Goal: Information Seeking & Learning: Learn about a topic

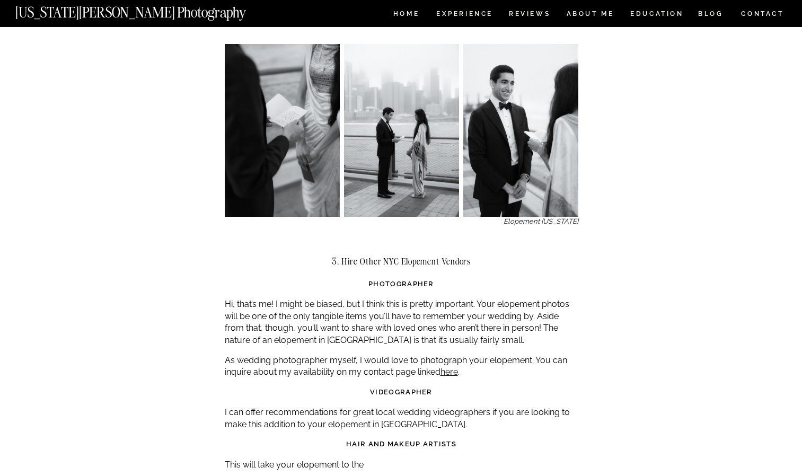
scroll to position [1468, 0]
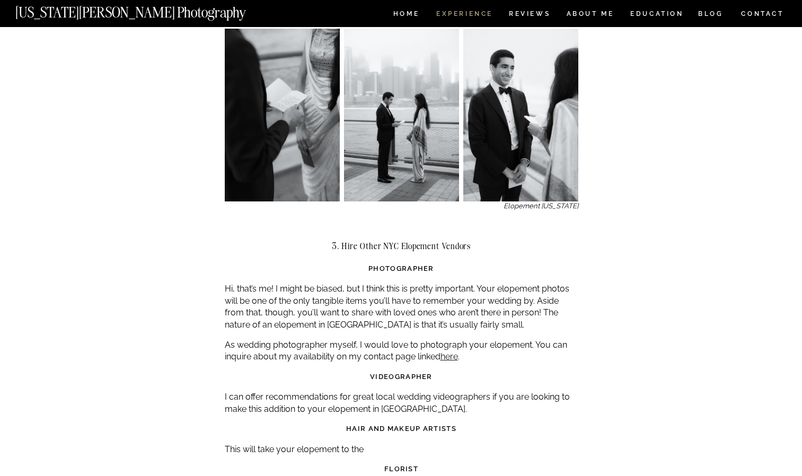
click at [469, 11] on nav "Experience" at bounding box center [464, 15] width 56 height 9
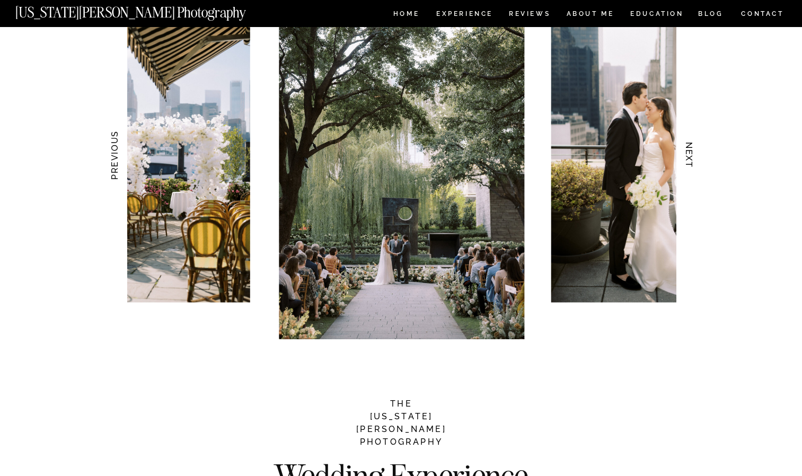
scroll to position [996, 0]
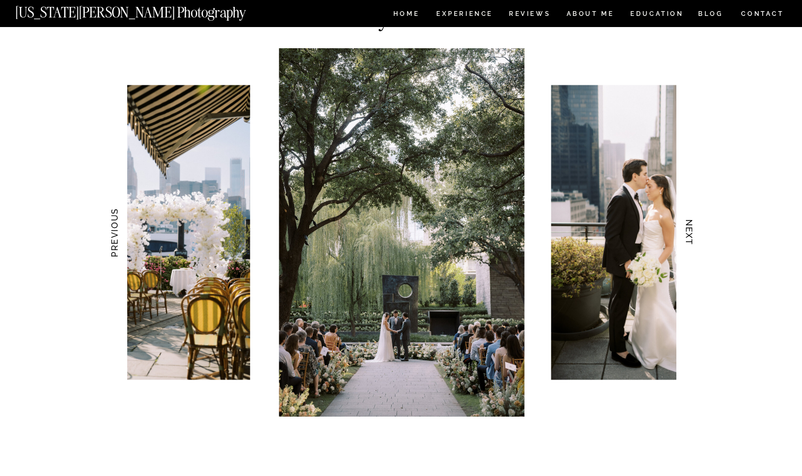
click at [648, 236] on img at bounding box center [649, 232] width 197 height 295
click at [694, 242] on h3 "NEXT" at bounding box center [688, 232] width 11 height 67
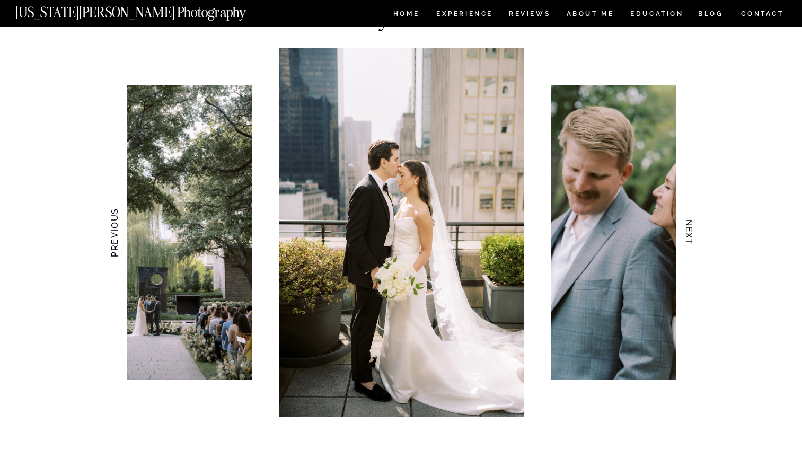
click at [694, 242] on h3 "NEXT" at bounding box center [688, 232] width 11 height 67
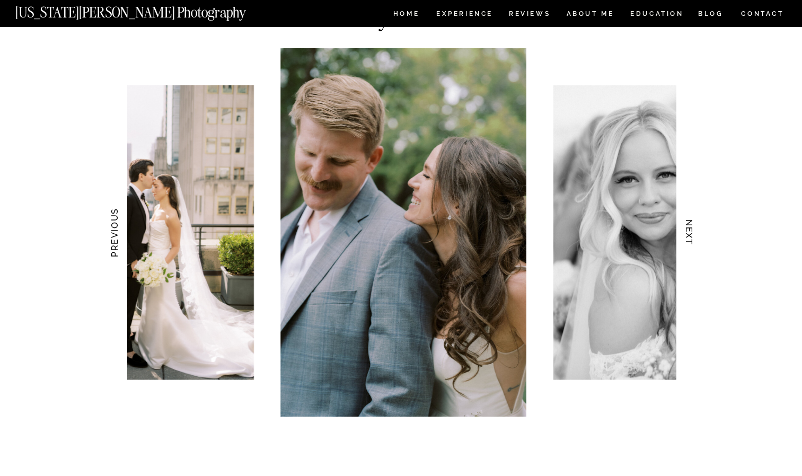
click at [694, 242] on h3 "NEXT" at bounding box center [688, 232] width 11 height 67
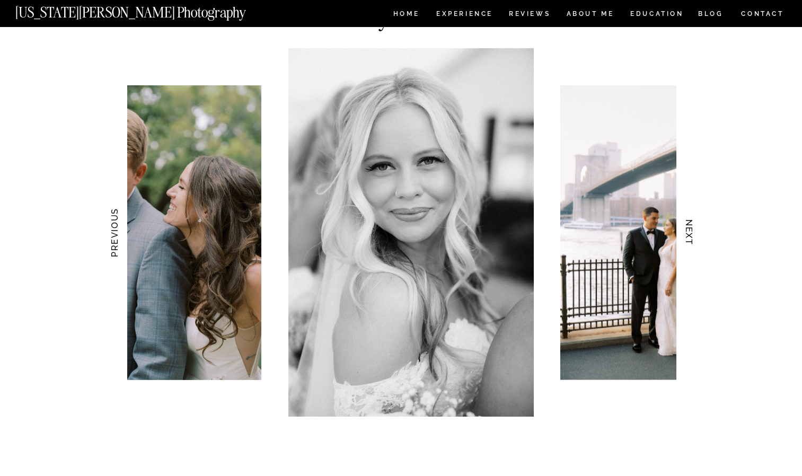
click at [694, 242] on h3 "NEXT" at bounding box center [688, 232] width 11 height 67
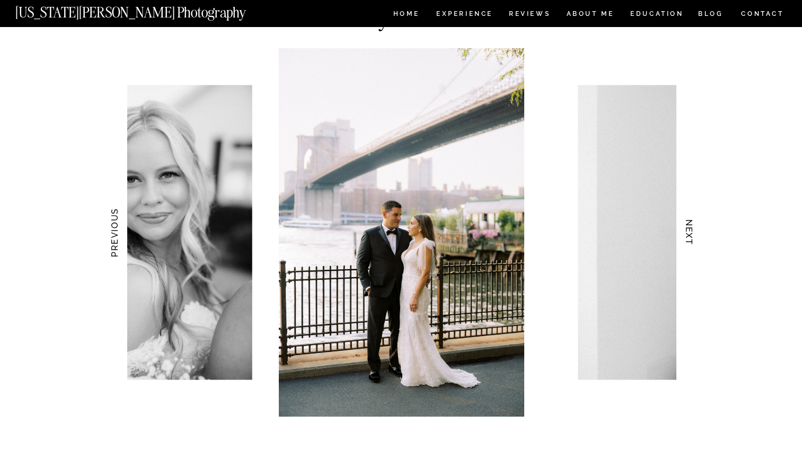
click at [694, 242] on h3 "NEXT" at bounding box center [688, 232] width 11 height 67
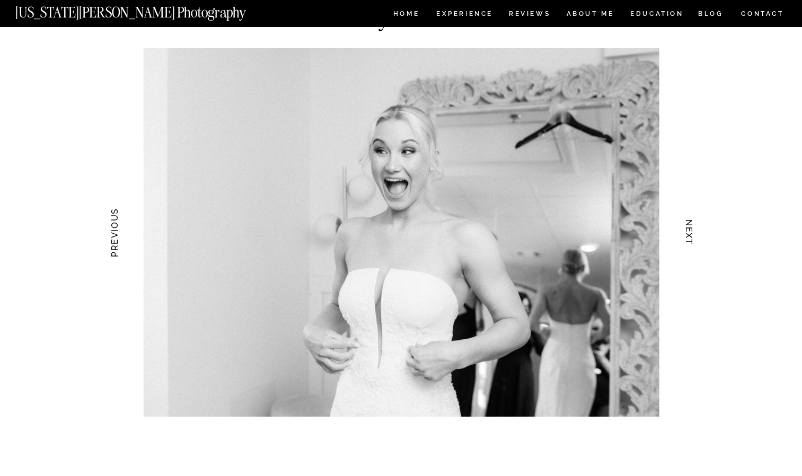
click at [694, 242] on h3 "NEXT" at bounding box center [688, 232] width 11 height 67
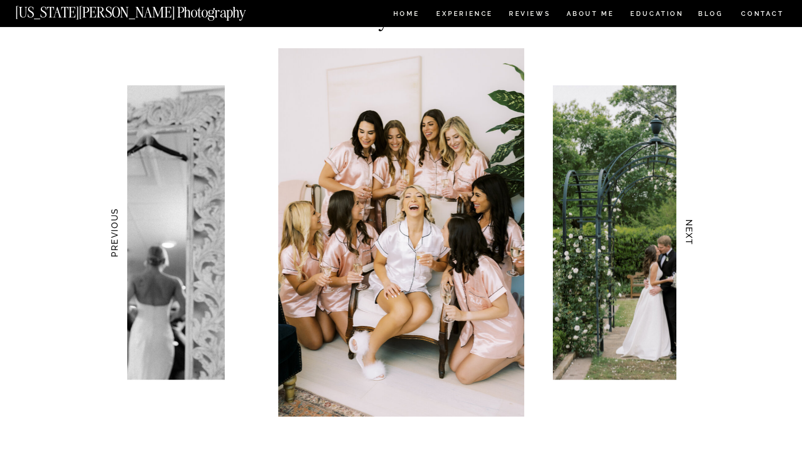
click at [694, 242] on h3 "NEXT" at bounding box center [688, 232] width 11 height 67
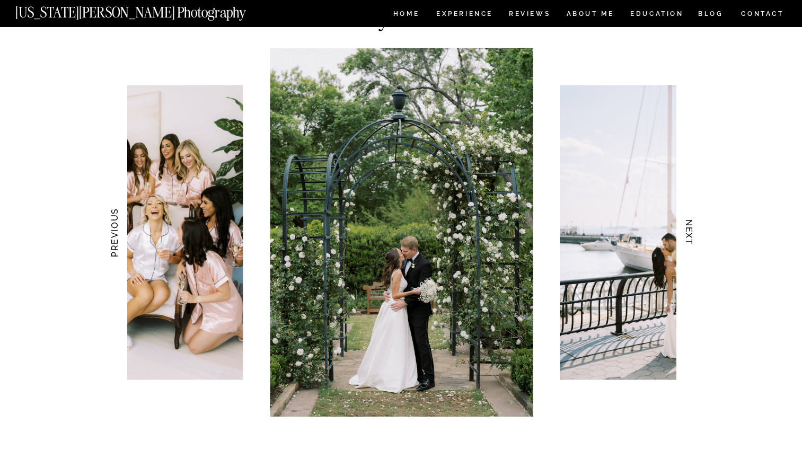
click at [694, 242] on h3 "NEXT" at bounding box center [688, 232] width 11 height 67
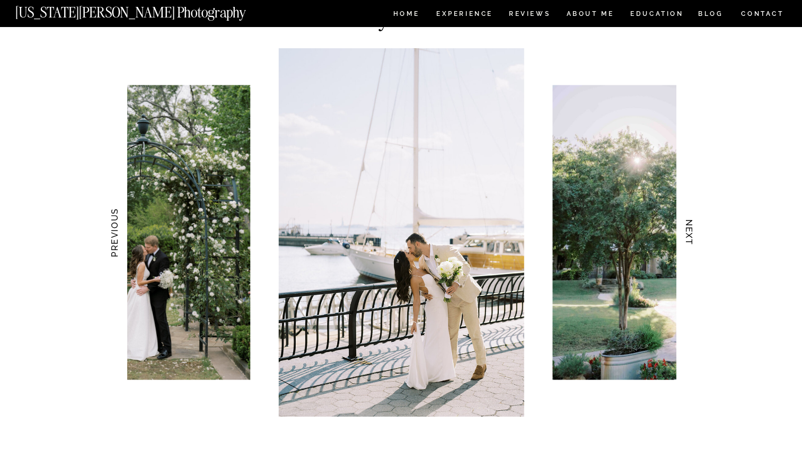
click at [694, 242] on h3 "NEXT" at bounding box center [688, 232] width 11 height 67
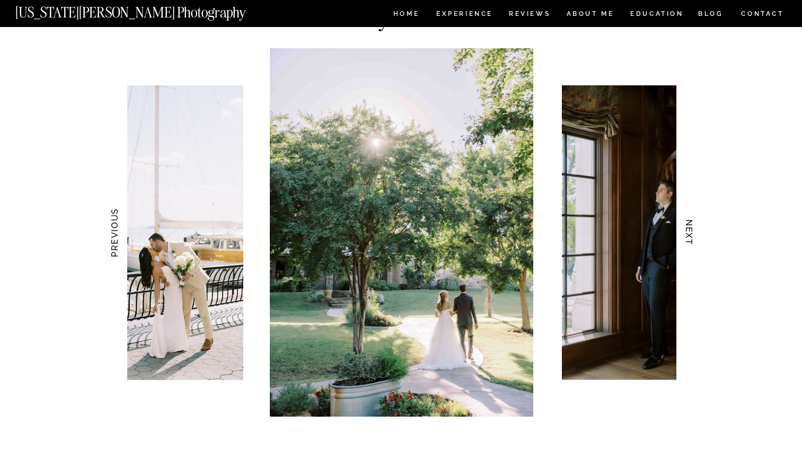
click at [694, 242] on h3 "NEXT" at bounding box center [688, 232] width 11 height 67
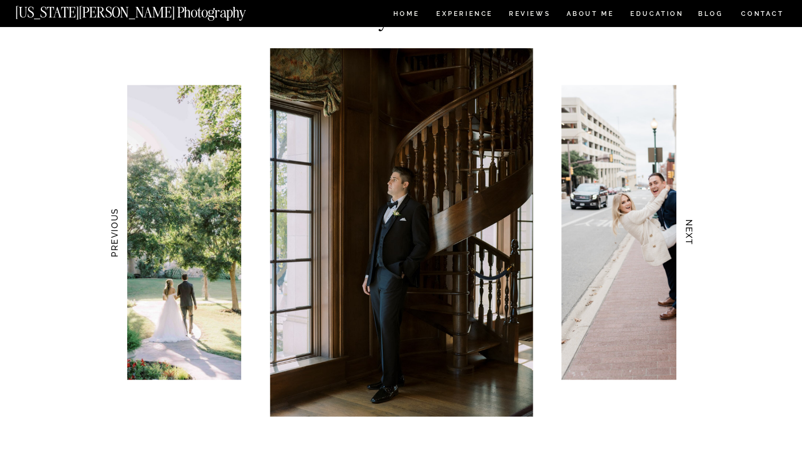
click at [694, 242] on h3 "NEXT" at bounding box center [688, 232] width 11 height 67
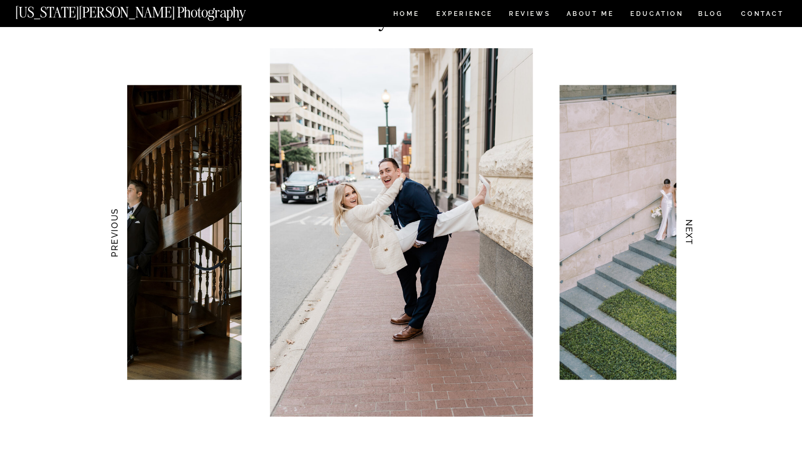
click at [694, 242] on h3 "NEXT" at bounding box center [688, 232] width 11 height 67
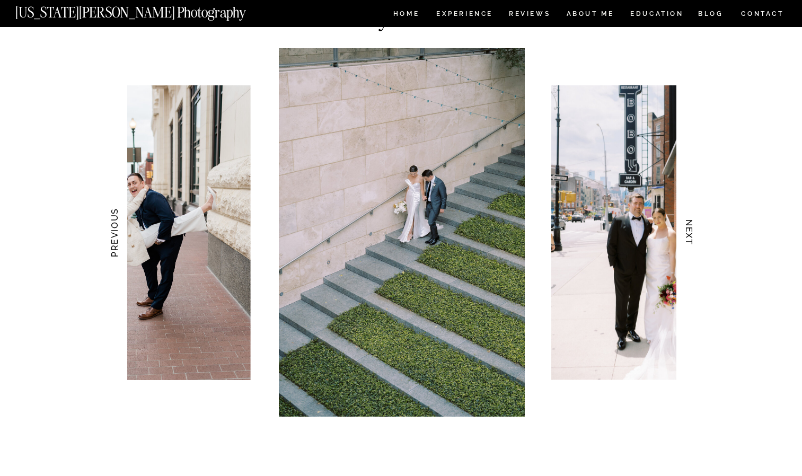
click at [694, 242] on h3 "NEXT" at bounding box center [688, 232] width 11 height 67
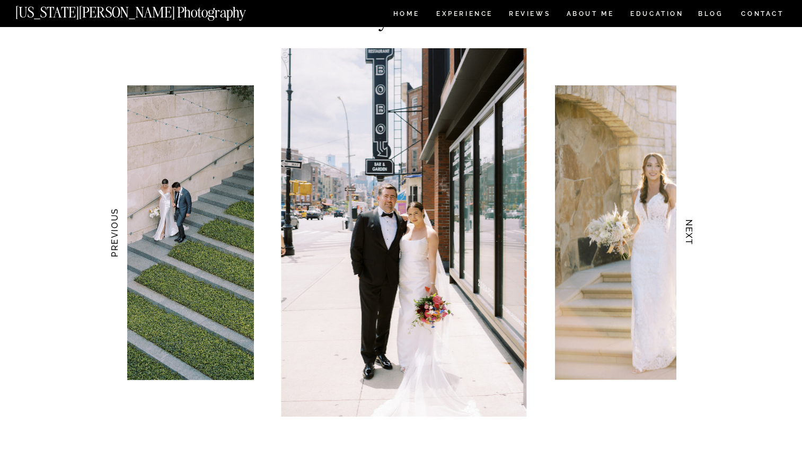
click at [694, 242] on h3 "NEXT" at bounding box center [688, 232] width 11 height 67
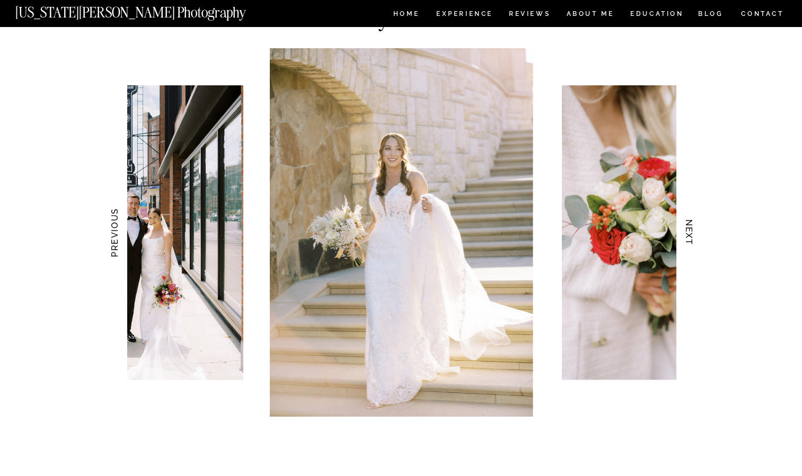
click at [694, 242] on h3 "NEXT" at bounding box center [688, 232] width 11 height 67
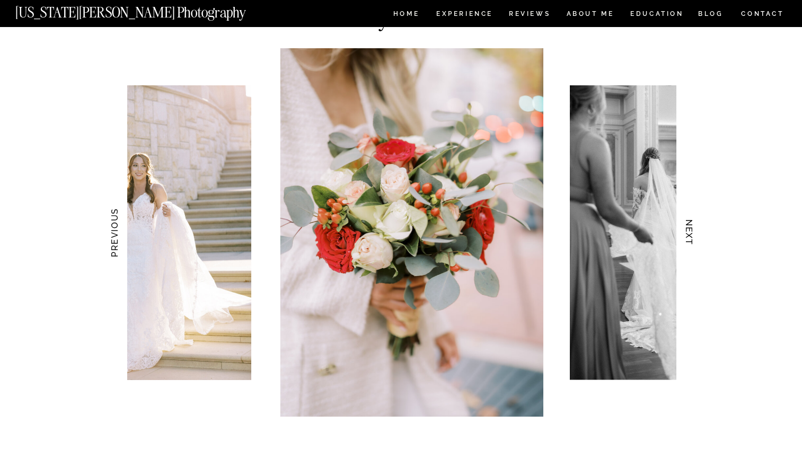
click at [694, 242] on h3 "NEXT" at bounding box center [688, 232] width 11 height 67
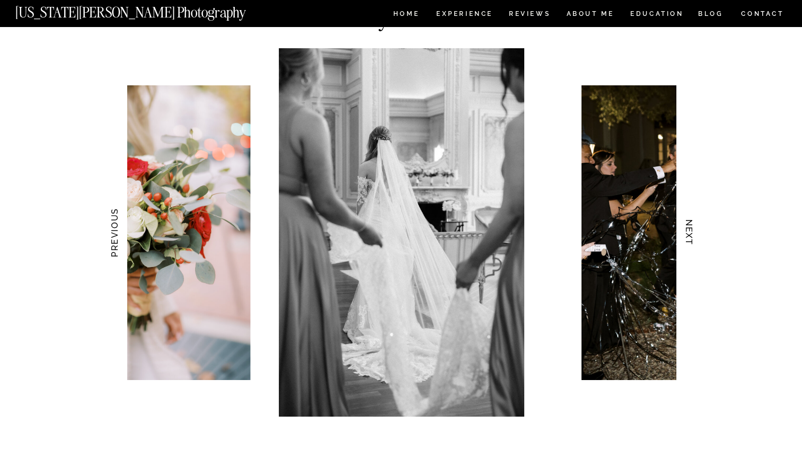
click at [694, 242] on h3 "NEXT" at bounding box center [688, 232] width 11 height 67
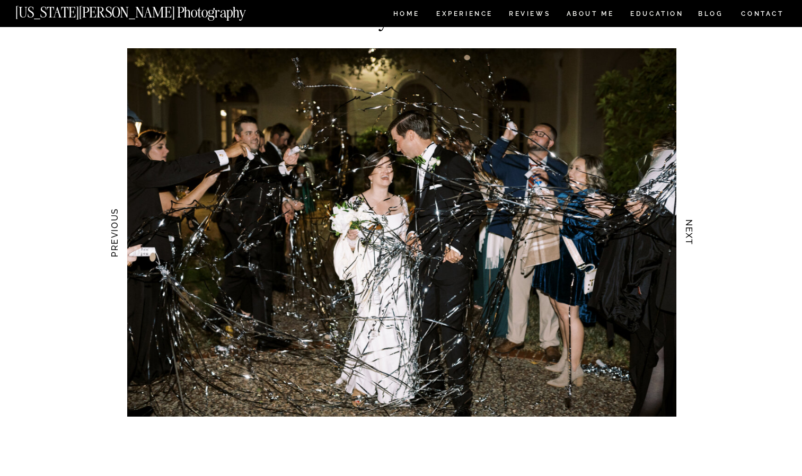
click at [694, 242] on h3 "NEXT" at bounding box center [688, 232] width 11 height 67
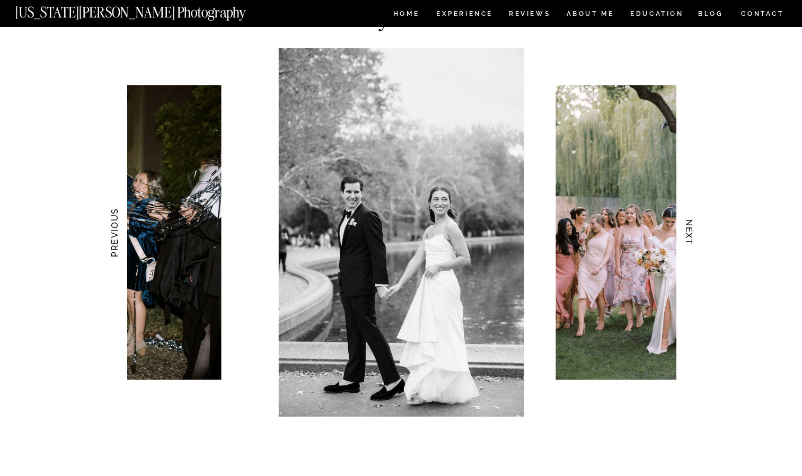
click at [694, 242] on h3 "NEXT" at bounding box center [688, 232] width 11 height 67
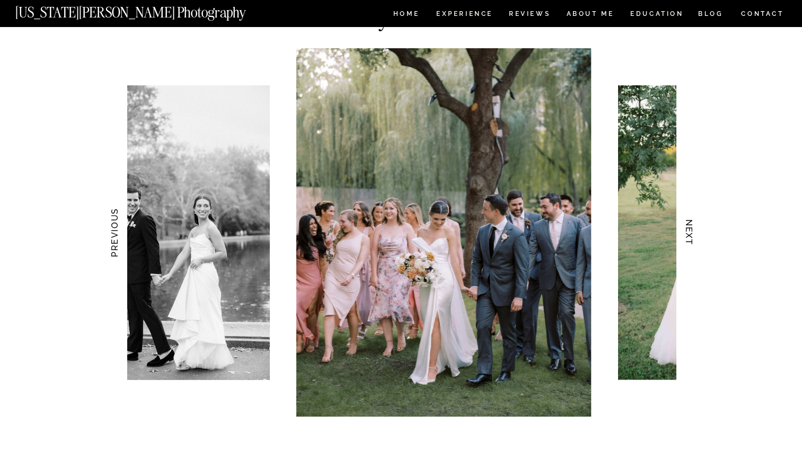
click at [694, 242] on h3 "NEXT" at bounding box center [688, 232] width 11 height 67
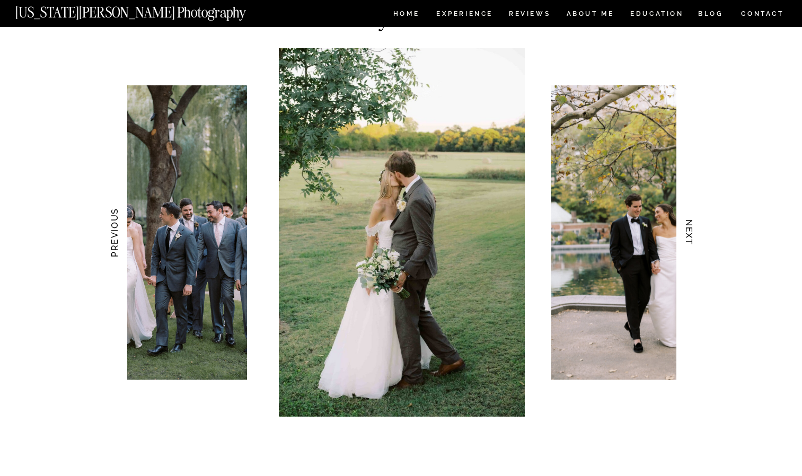
click at [694, 242] on h3 "NEXT" at bounding box center [688, 232] width 11 height 67
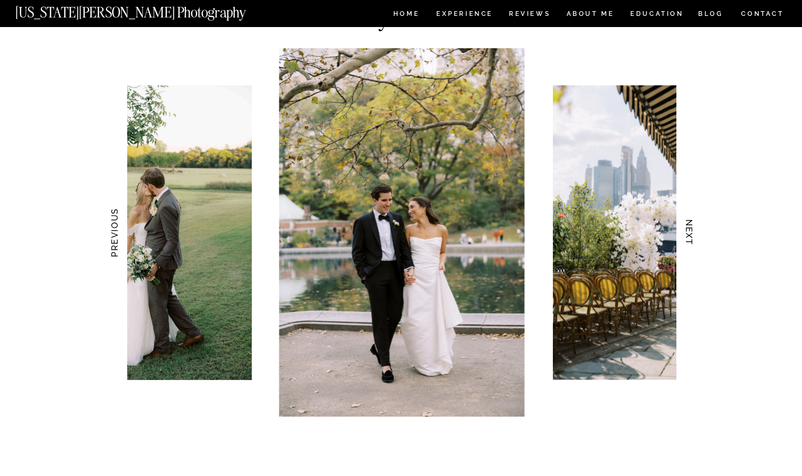
click at [694, 242] on h3 "NEXT" at bounding box center [688, 232] width 11 height 67
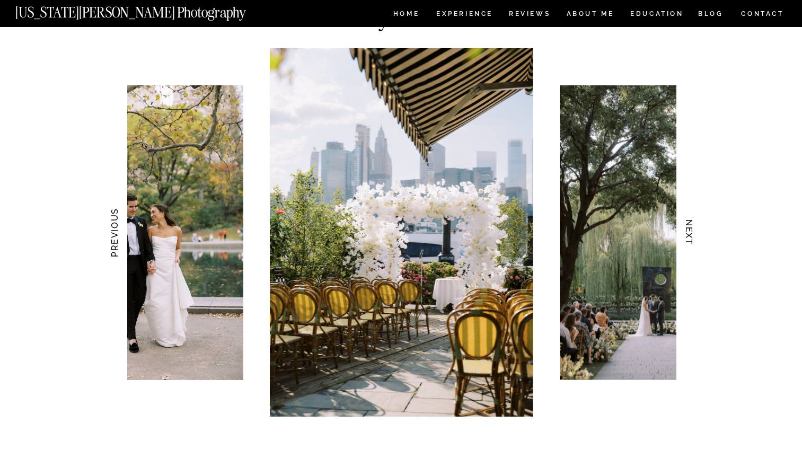
click at [694, 242] on h3 "NEXT" at bounding box center [688, 232] width 11 height 67
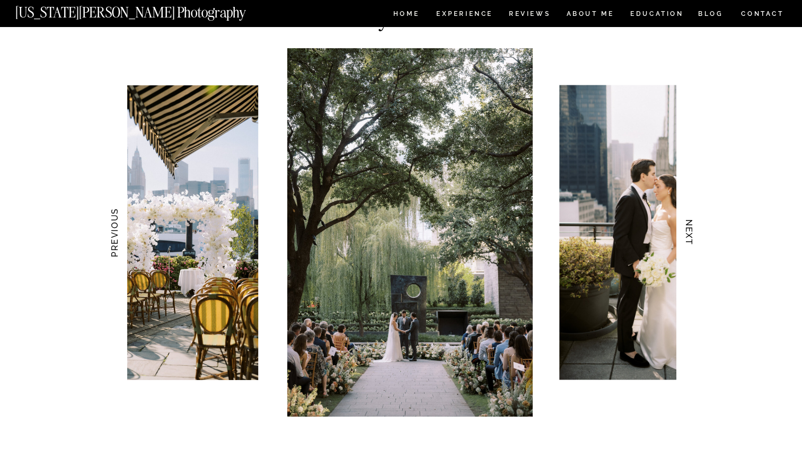
click at [694, 242] on h3 "NEXT" at bounding box center [688, 232] width 11 height 67
